Goal: Check status: Check status

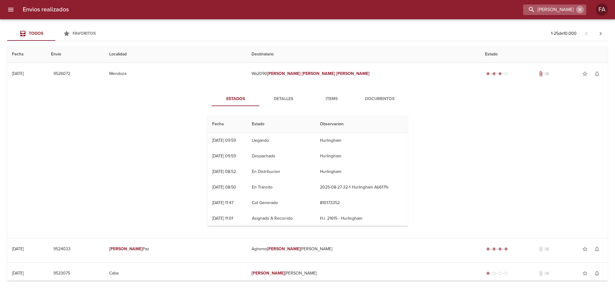
drag, startPoint x: 582, startPoint y: 8, endPoint x: 576, endPoint y: 8, distance: 6.3
click at [581, 8] on icon "button" at bounding box center [580, 10] width 6 height 6
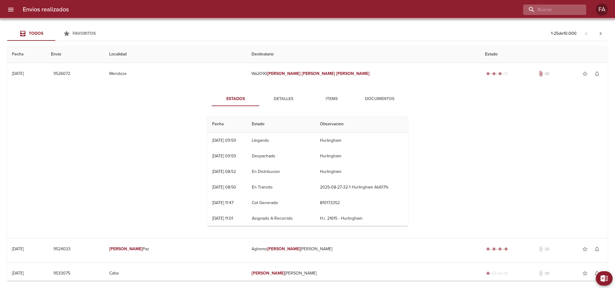
click at [576, 8] on div at bounding box center [554, 10] width 63 height 11
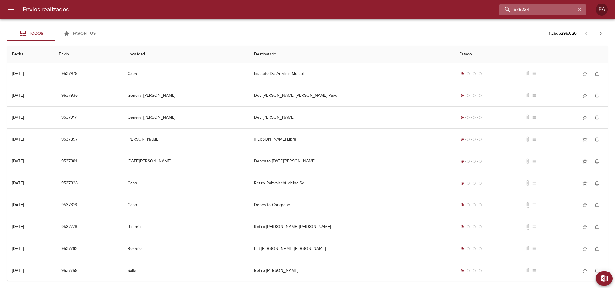
type input "675234"
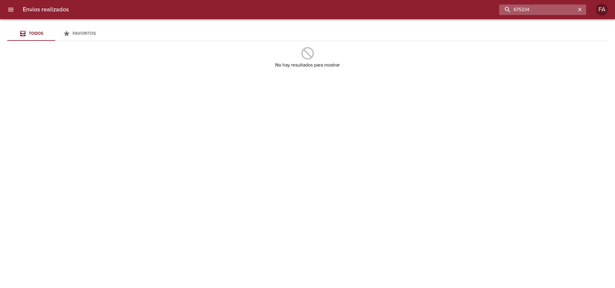
click at [546, 8] on input "675234" at bounding box center [537, 10] width 77 height 11
click at [512, 9] on input "675234" at bounding box center [537, 10] width 77 height 11
drag, startPoint x: 528, startPoint y: 9, endPoint x: 475, endPoint y: 9, distance: 53.7
click at [475, 9] on div "675234" at bounding box center [330, 10] width 512 height 11
click at [535, 6] on input "675234" at bounding box center [537, 10] width 77 height 11
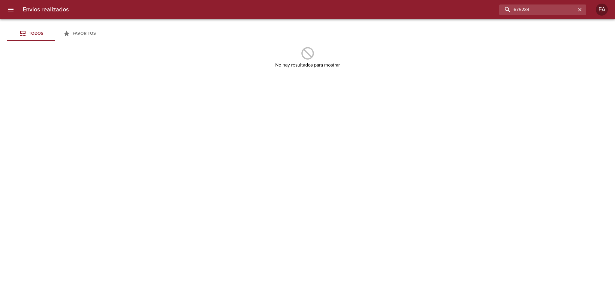
drag, startPoint x: 536, startPoint y: 8, endPoint x: 452, endPoint y: 14, distance: 84.8
click at [452, 14] on div "675234" at bounding box center [330, 10] width 512 height 11
paste input "[PERSON_NAME]"
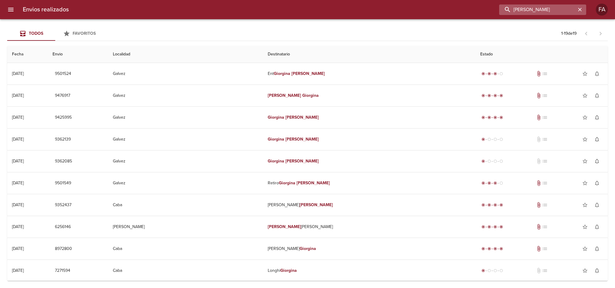
click at [512, 10] on input "[PERSON_NAME]" at bounding box center [537, 10] width 77 height 11
type input "[PERSON_NAME]"
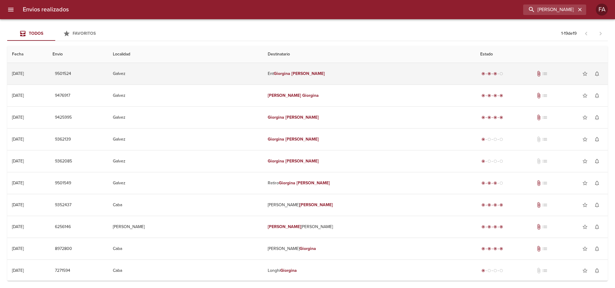
click at [215, 75] on td "Galvez" at bounding box center [185, 74] width 155 height 22
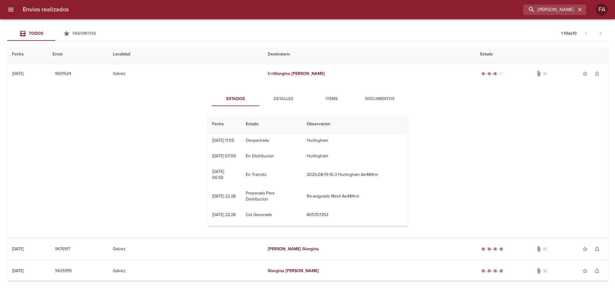
click at [287, 98] on span "Detalles" at bounding box center [283, 99] width 41 height 8
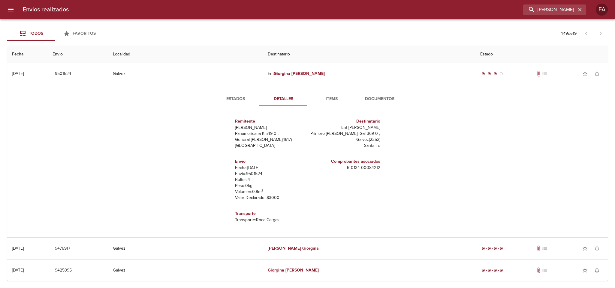
click at [326, 99] on span "Items" at bounding box center [331, 99] width 41 height 8
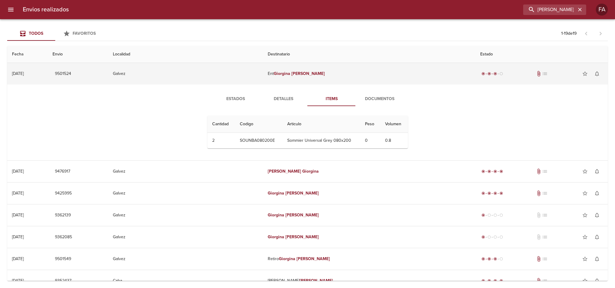
click at [242, 75] on td "Galvez" at bounding box center [185, 74] width 155 height 22
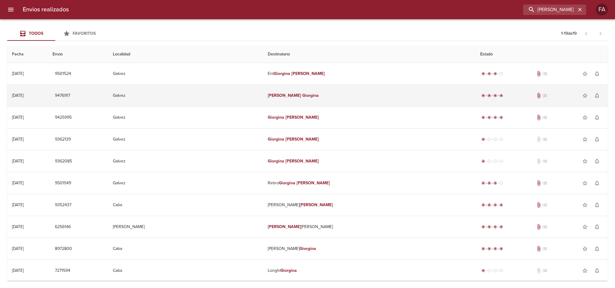
click at [248, 95] on td "Galvez" at bounding box center [185, 96] width 155 height 22
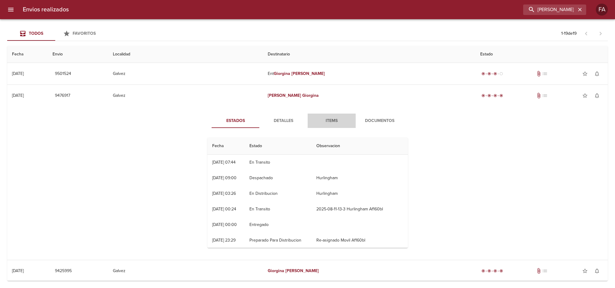
click at [325, 117] on button "Items" at bounding box center [332, 121] width 48 height 14
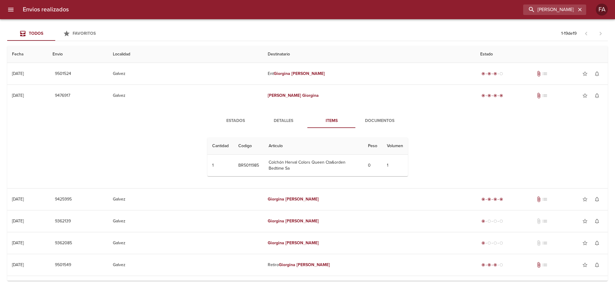
click at [291, 118] on span "Detalles" at bounding box center [283, 121] width 41 height 8
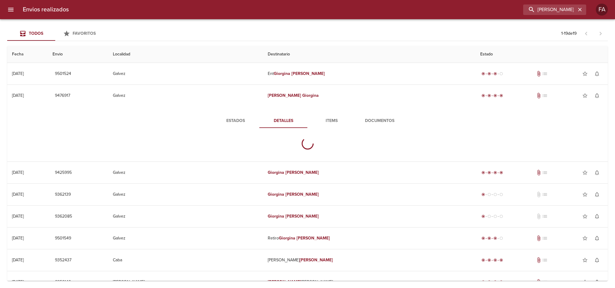
click at [233, 123] on span "Estados" at bounding box center [235, 121] width 41 height 8
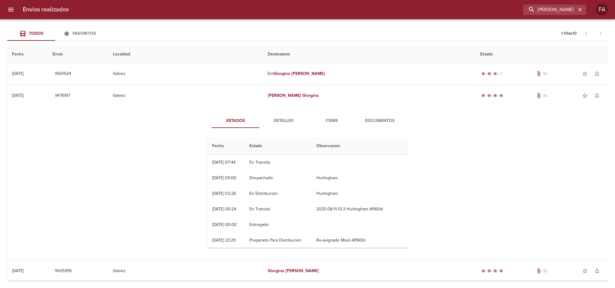
click at [388, 120] on span "Documentos" at bounding box center [379, 121] width 41 height 8
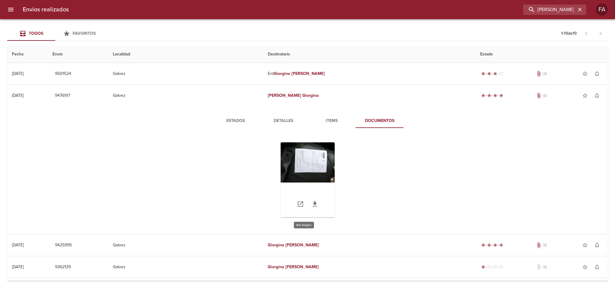
click at [309, 162] on div "Tabla de envíos del cliente" at bounding box center [308, 180] width 54 height 75
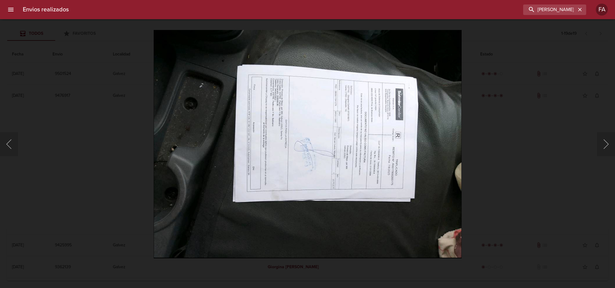
click at [220, 94] on img "Lightbox" at bounding box center [307, 144] width 308 height 228
click at [77, 116] on div "Lightbox" at bounding box center [307, 144] width 615 height 288
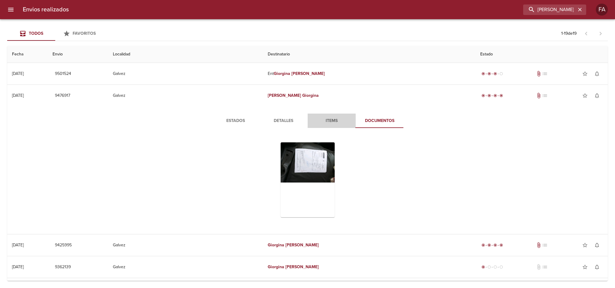
drag, startPoint x: 333, startPoint y: 118, endPoint x: 338, endPoint y: 110, distance: 9.5
click at [333, 118] on span "Items" at bounding box center [331, 121] width 41 height 8
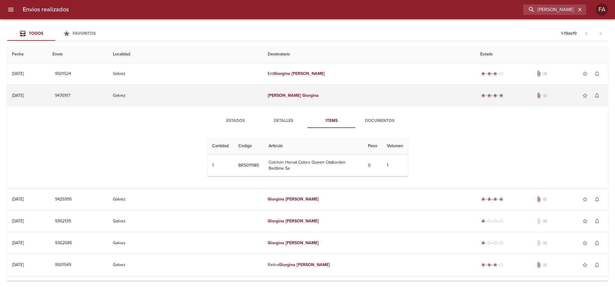
click at [338, 97] on td "[PERSON_NAME]" at bounding box center [369, 96] width 212 height 22
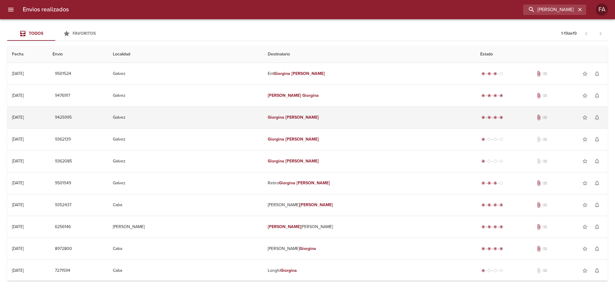
click at [338, 118] on td "[PERSON_NAME]" at bounding box center [369, 118] width 212 height 22
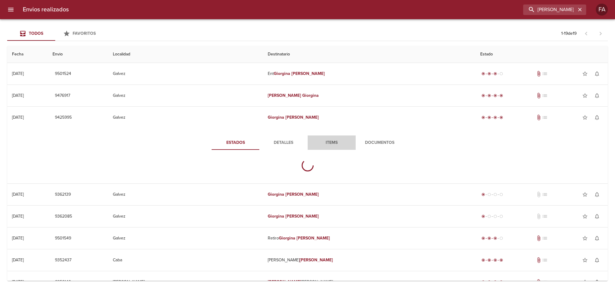
click at [326, 142] on span "Items" at bounding box center [331, 143] width 41 height 8
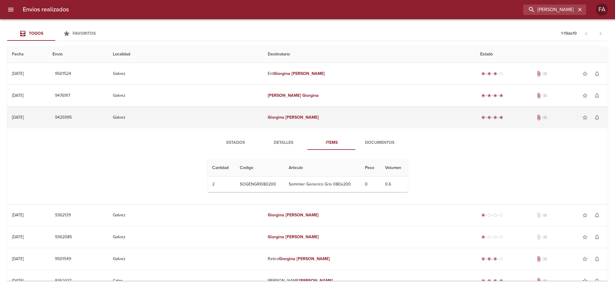
click at [332, 110] on td "[PERSON_NAME]" at bounding box center [369, 118] width 212 height 22
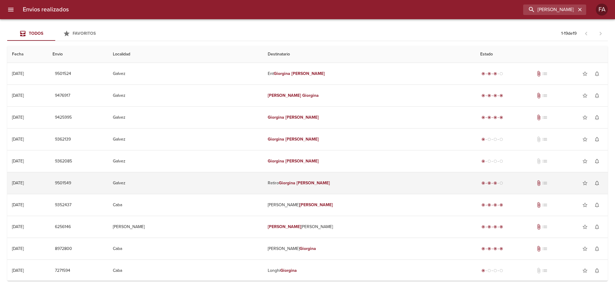
click at [331, 186] on td "Retiro [PERSON_NAME]" at bounding box center [369, 184] width 212 height 22
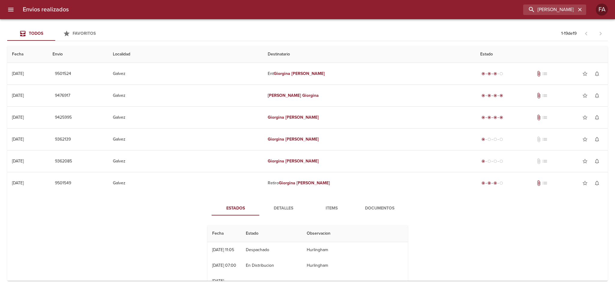
click at [325, 212] on span "Items" at bounding box center [331, 209] width 41 height 8
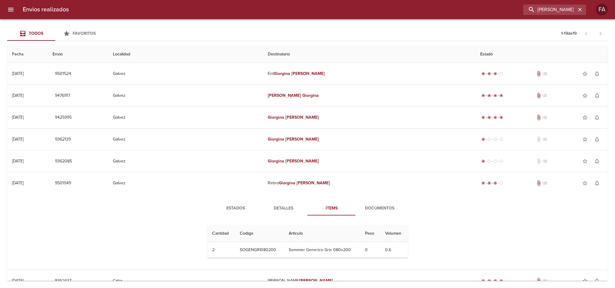
click at [322, 207] on span "Items" at bounding box center [331, 209] width 41 height 8
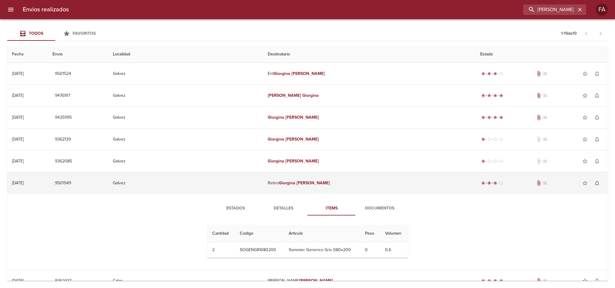
click at [330, 188] on td "Retiro [PERSON_NAME]" at bounding box center [369, 184] width 212 height 22
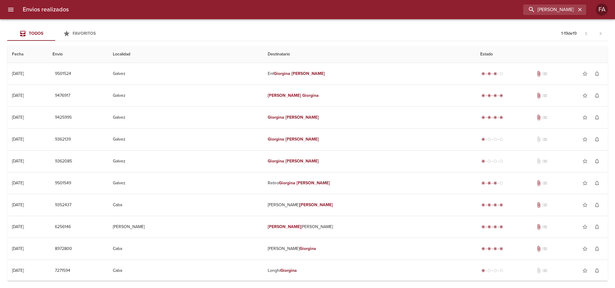
click at [358, 24] on div "Todos Favoritos 1 - 19 de 19 Fecha Envio Localidad Destinatario Estado [DATE] […" at bounding box center [307, 153] width 615 height 269
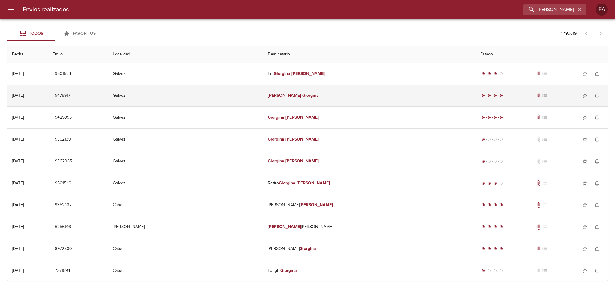
click at [330, 91] on td "[PERSON_NAME]" at bounding box center [369, 96] width 212 height 22
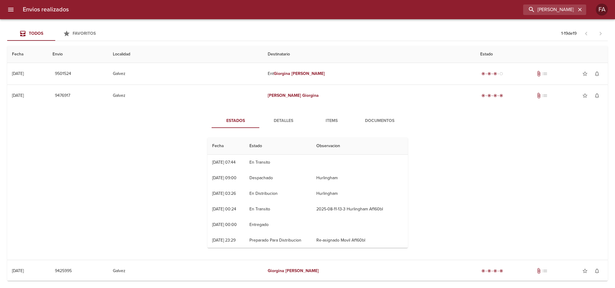
click at [322, 118] on span "Items" at bounding box center [331, 121] width 41 height 8
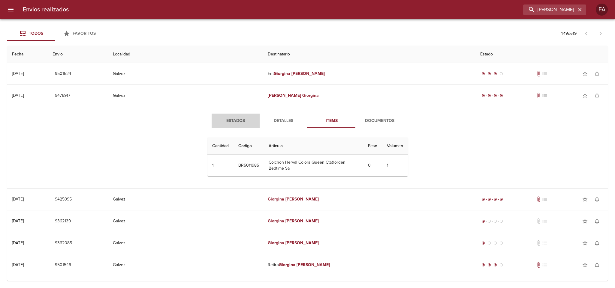
click at [245, 119] on span "Estados" at bounding box center [235, 121] width 41 height 8
